Goal: Information Seeking & Learning: Check status

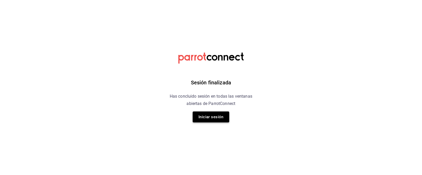
click at [200, 116] on button "Iniciar sesión" at bounding box center [211, 117] width 37 height 11
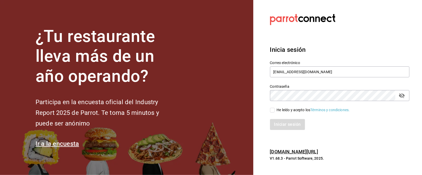
click at [272, 109] on input "He leído y acepto los Términos y condiciones." at bounding box center [272, 110] width 5 height 5
checkbox input "true"
click at [288, 122] on button "Iniciar sesión" at bounding box center [287, 124] width 35 height 11
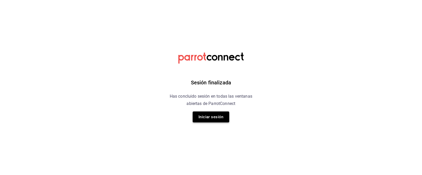
click at [217, 117] on button "Iniciar sesión" at bounding box center [211, 117] width 37 height 11
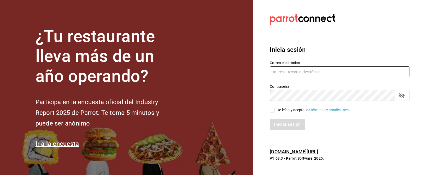
type input "mrhuinosco@gmail.com"
click at [270, 110] on input "He leído y acepto los Términos y condiciones." at bounding box center [272, 110] width 5 height 5
checkbox input "true"
click at [286, 123] on button "Iniciar sesión" at bounding box center [287, 124] width 35 height 11
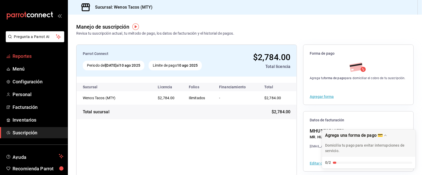
click at [30, 58] on span "Reportes" at bounding box center [38, 56] width 51 height 7
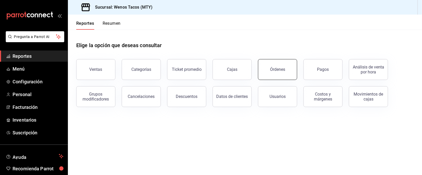
click at [277, 75] on button "Órdenes" at bounding box center [277, 69] width 39 height 21
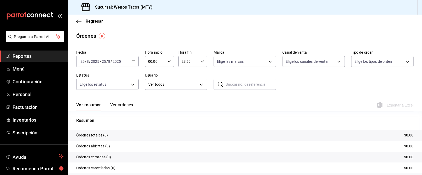
click at [134, 60] on icon "button" at bounding box center [134, 62] width 4 height 4
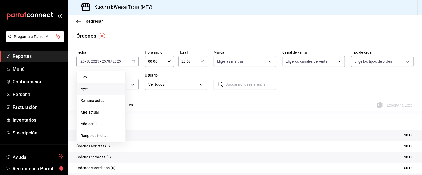
click at [93, 88] on span "Ayer" at bounding box center [101, 88] width 40 height 5
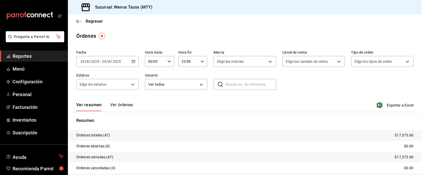
click at [133, 60] on icon "button" at bounding box center [134, 62] width 4 height 4
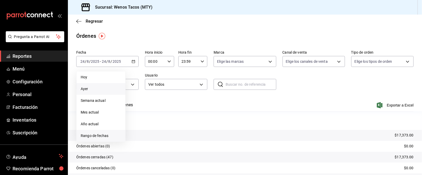
click at [98, 137] on span "Rango de fechas" at bounding box center [101, 135] width 40 height 5
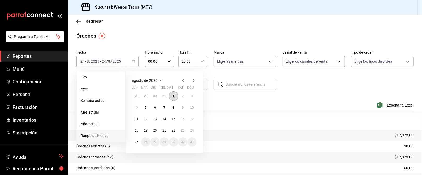
click at [173, 95] on abbr "1" at bounding box center [173, 96] width 2 height 4
click at [193, 129] on abbr "24" at bounding box center [191, 131] width 3 height 4
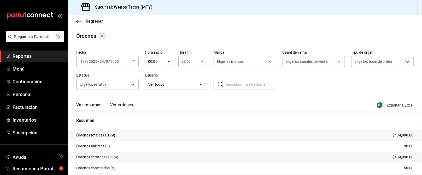
click at [91, 20] on span "Regresar" at bounding box center [94, 21] width 17 height 5
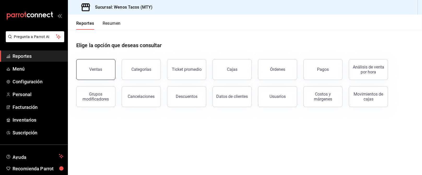
click at [102, 66] on button "Ventas" at bounding box center [95, 69] width 39 height 21
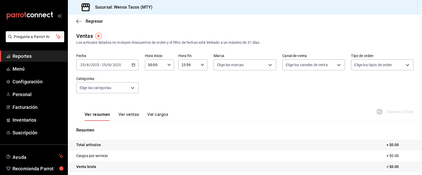
click at [132, 64] on icon "button" at bounding box center [134, 65] width 4 height 4
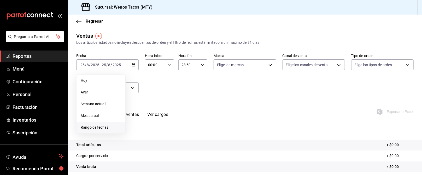
click at [98, 127] on span "Rango de fechas" at bounding box center [101, 127] width 40 height 5
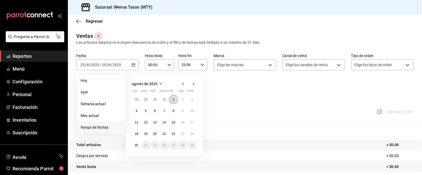
click at [172, 97] on button "1" at bounding box center [173, 99] width 9 height 9
click at [191, 134] on abbr "24" at bounding box center [191, 134] width 3 height 4
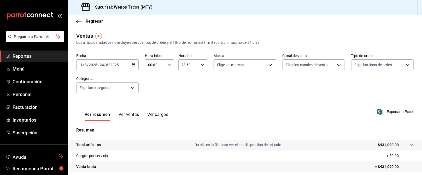
click at [128, 115] on button "Ver ventas" at bounding box center [128, 116] width 21 height 9
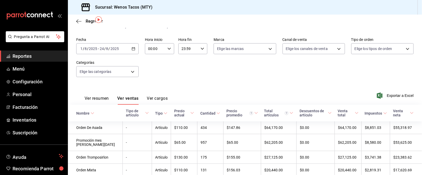
scroll to position [17, 0]
